Goal: Information Seeking & Learning: Learn about a topic

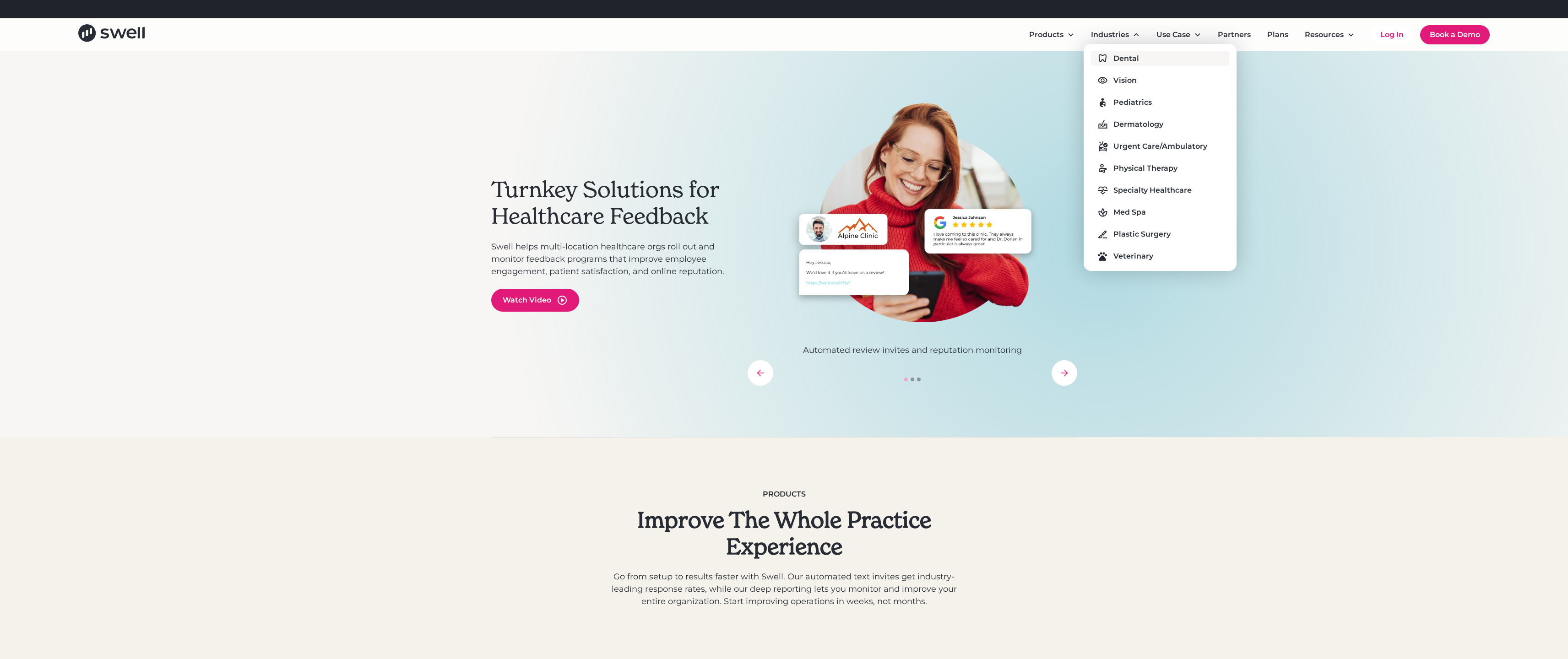
click at [1132, 62] on div "Dental" at bounding box center [1126, 58] width 26 height 11
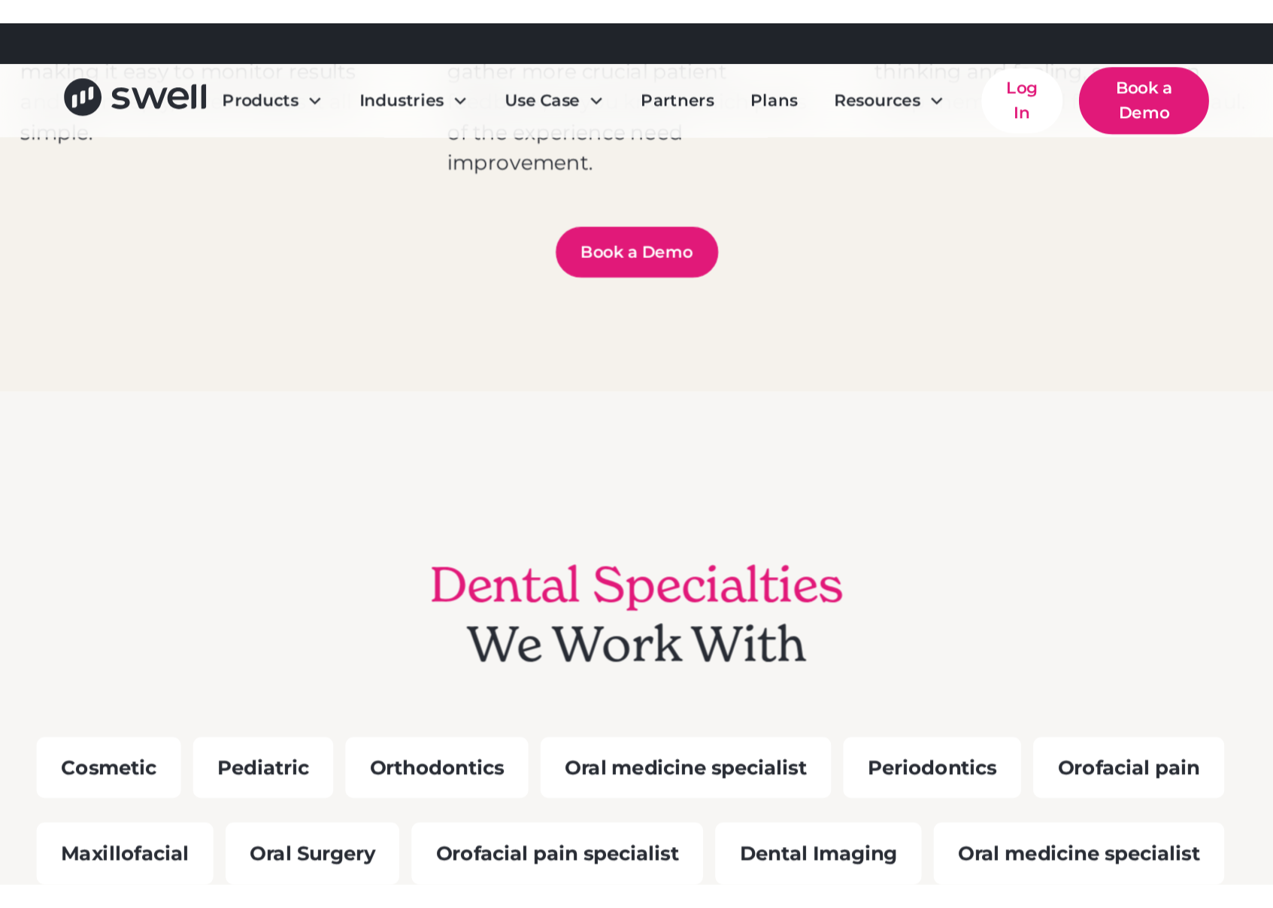
scroll to position [1106, 0]
